Goal: Navigation & Orientation: Find specific page/section

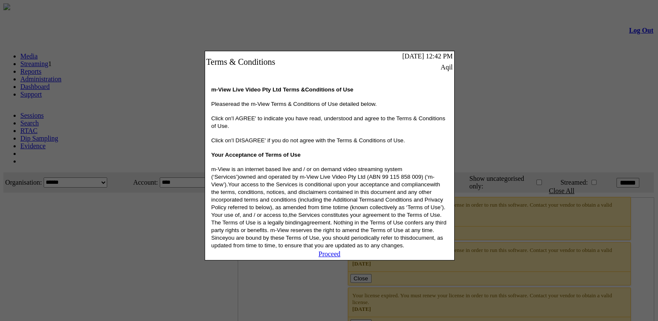
click at [341, 258] on link "Proceed" at bounding box center [330, 254] width 22 height 7
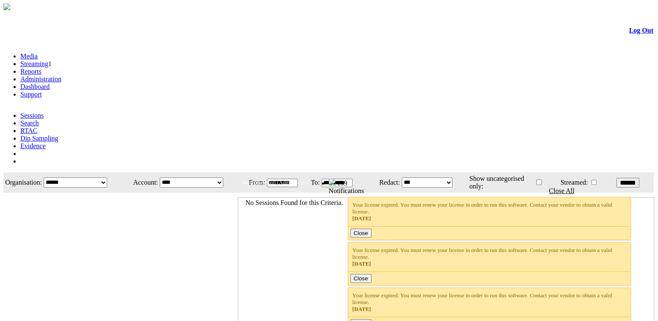
click at [61, 75] on link "Administration" at bounding box center [40, 78] width 41 height 7
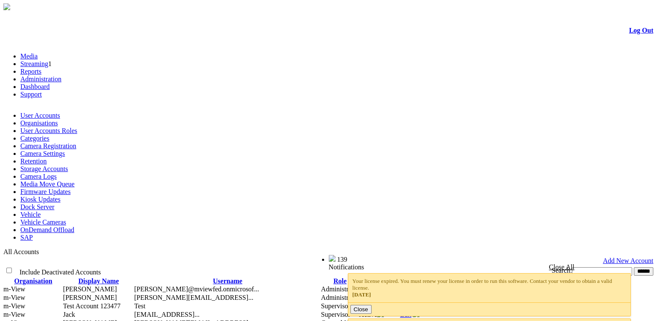
click at [58, 120] on link "Organisations" at bounding box center [39, 123] width 38 height 7
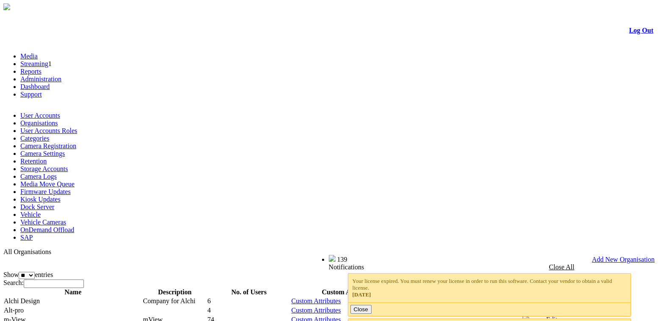
drag, startPoint x: 0, startPoint y: 0, endPoint x: 127, endPoint y: 63, distance: 141.4
click at [77, 127] on link "User Accounts Roles" at bounding box center [48, 130] width 57 height 7
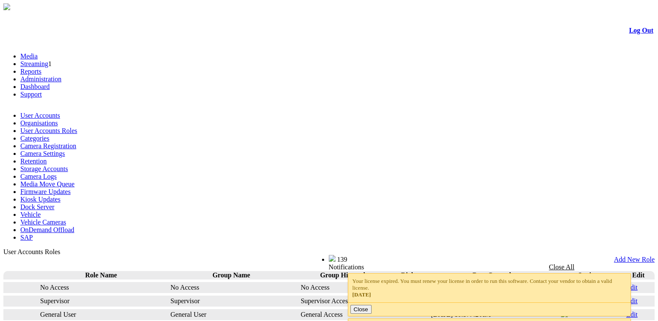
click at [49, 135] on link "Categories" at bounding box center [34, 138] width 29 height 7
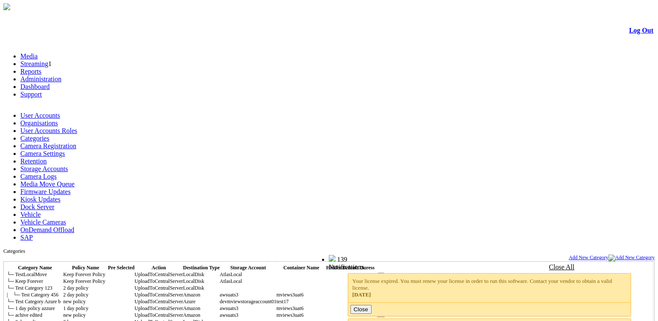
click at [76, 142] on link "Camera Registration" at bounding box center [48, 145] width 56 height 7
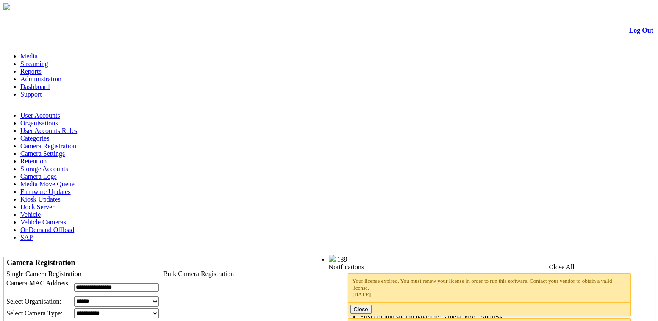
click at [65, 150] on link "Camera Settings" at bounding box center [42, 153] width 45 height 7
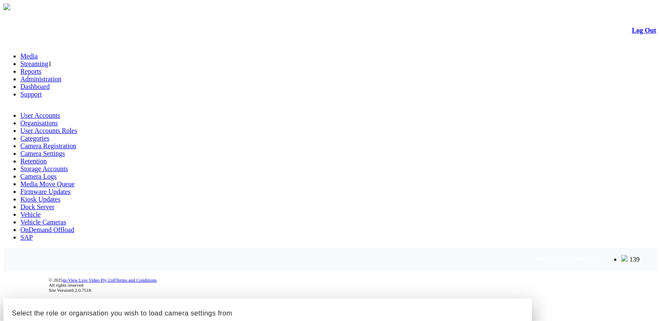
click at [615, 299] on div at bounding box center [330, 299] width 654 height 0
click at [281, 299] on div at bounding box center [330, 299] width 654 height 0
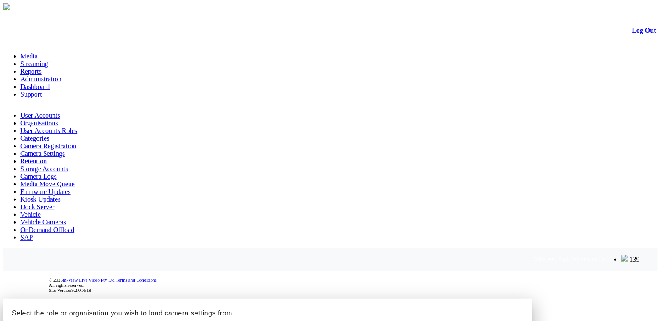
drag, startPoint x: 281, startPoint y: 63, endPoint x: 262, endPoint y: 43, distance: 27.9
click at [281, 299] on div at bounding box center [330, 299] width 654 height 0
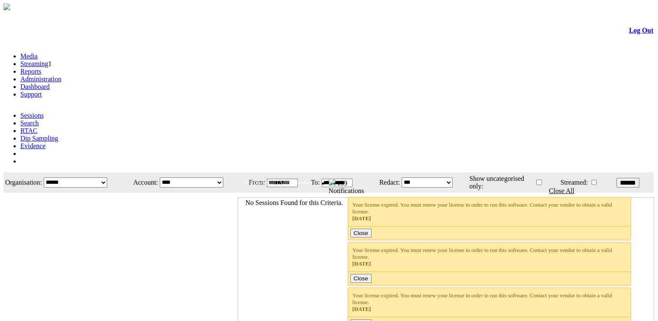
click at [61, 75] on link "Administration" at bounding box center [40, 78] width 41 height 7
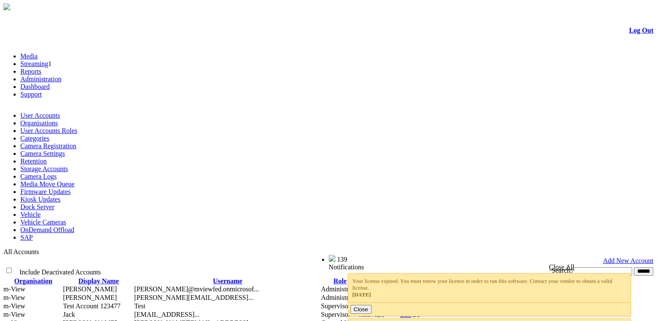
click at [47, 158] on link "Retention" at bounding box center [33, 161] width 26 height 7
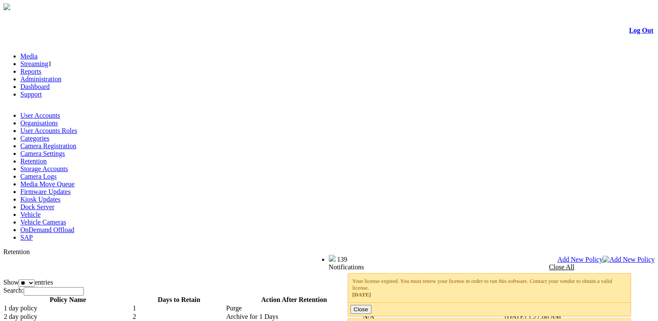
click at [68, 165] on link "Storage Accounts" at bounding box center [43, 168] width 47 height 7
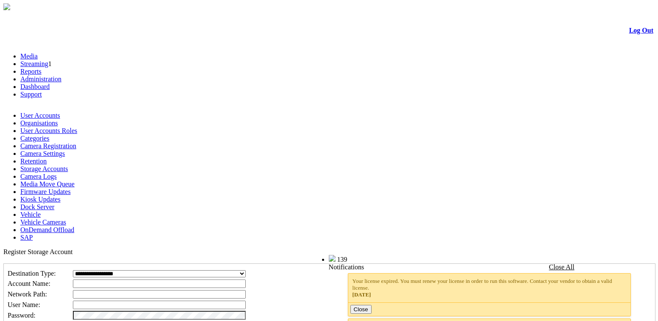
click at [57, 173] on link "Camera Logs" at bounding box center [38, 176] width 36 height 7
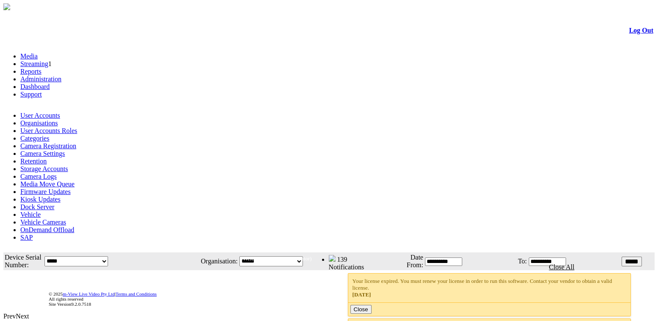
click at [75, 181] on link "Media Move Queue" at bounding box center [47, 184] width 54 height 7
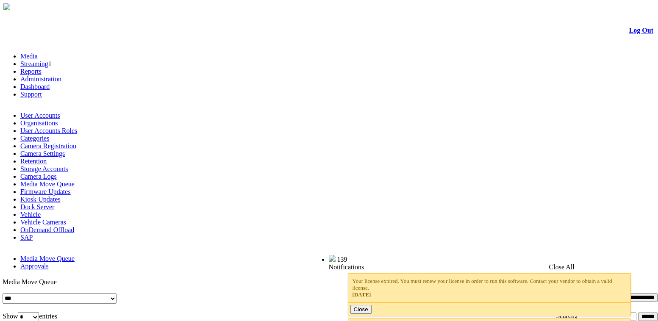
click at [71, 188] on link "Firmware Updates" at bounding box center [45, 191] width 50 height 7
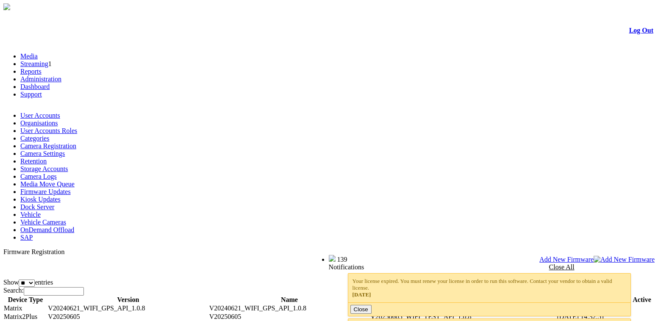
click at [594, 256] on span "Add New Firmware" at bounding box center [567, 259] width 54 height 7
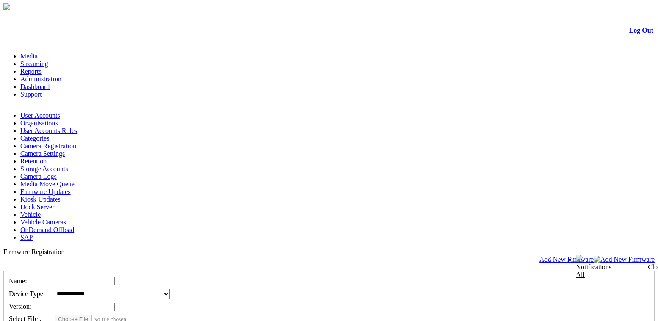
click at [594, 256] on span "Add New Firmware" at bounding box center [567, 259] width 54 height 7
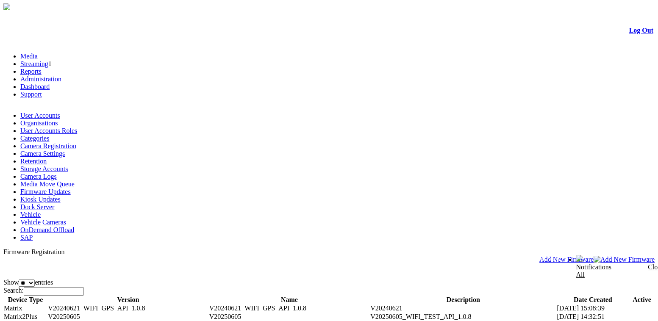
click at [61, 196] on link "Kiosk Updates" at bounding box center [40, 199] width 40 height 7
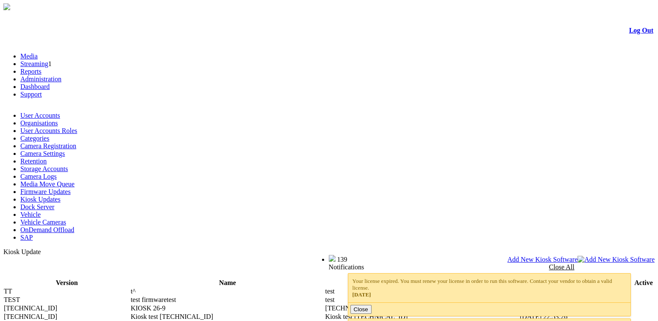
click at [41, 248] on span "Kiosk Update" at bounding box center [21, 251] width 37 height 7
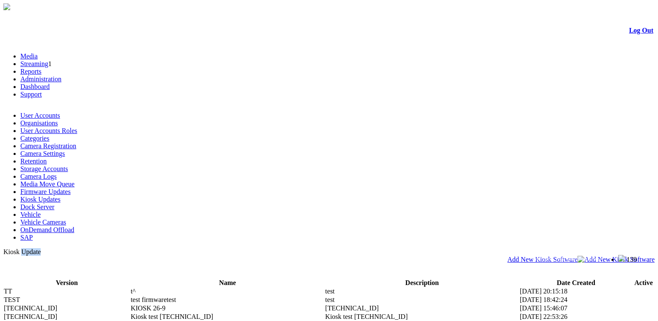
click at [41, 248] on span "Kiosk Update" at bounding box center [21, 251] width 37 height 7
click at [54, 203] on link "Dock Server" at bounding box center [37, 206] width 34 height 7
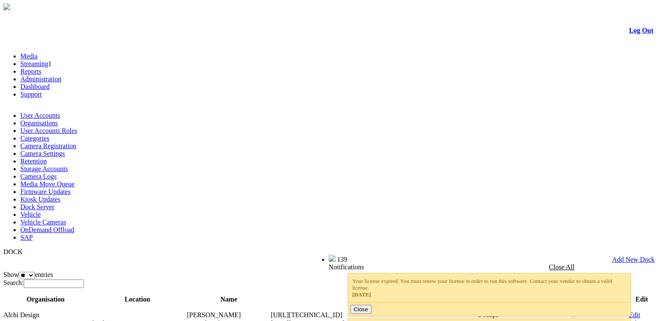
click at [634, 256] on link "Add New Dock" at bounding box center [633, 259] width 42 height 7
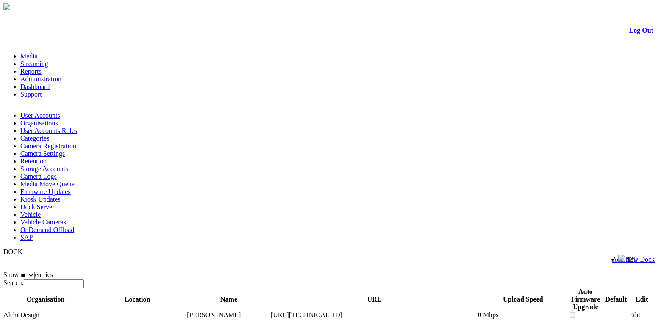
click at [626, 256] on link "Add New Dock" at bounding box center [633, 259] width 42 height 7
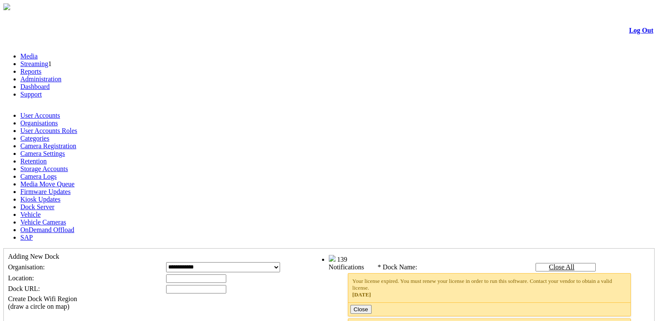
type input "****"
click at [54, 203] on link "Dock Server" at bounding box center [37, 206] width 34 height 7
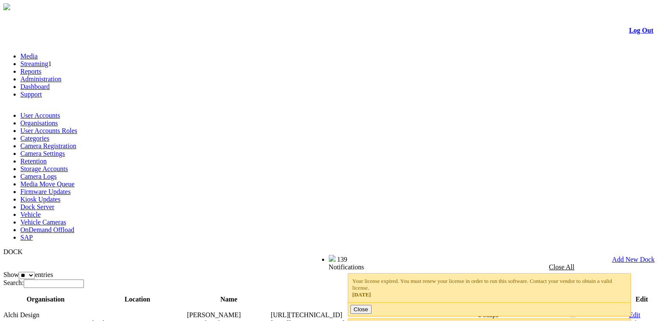
click at [38, 211] on link "Vehicle" at bounding box center [30, 214] width 20 height 7
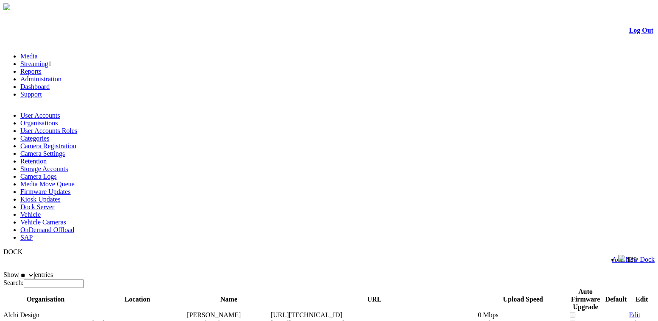
click at [39, 211] on link "Vehicle" at bounding box center [30, 214] width 20 height 7
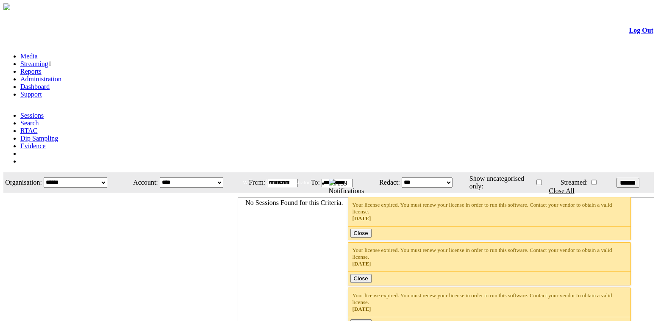
click at [207, 178] on select "**********" at bounding box center [192, 183] width 64 height 10
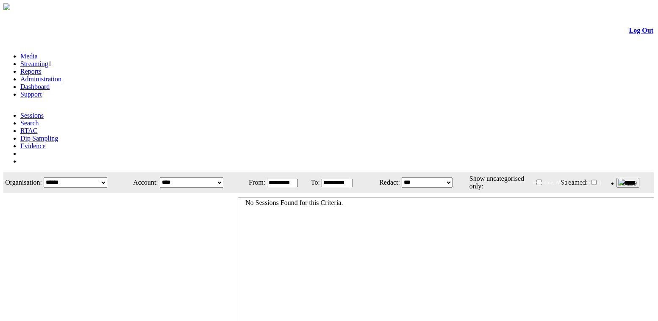
drag, startPoint x: 206, startPoint y: 88, endPoint x: 193, endPoint y: 78, distance: 16.7
click at [206, 178] on select "**********" at bounding box center [192, 183] width 64 height 10
click at [61, 75] on link "Administration" at bounding box center [40, 78] width 41 height 7
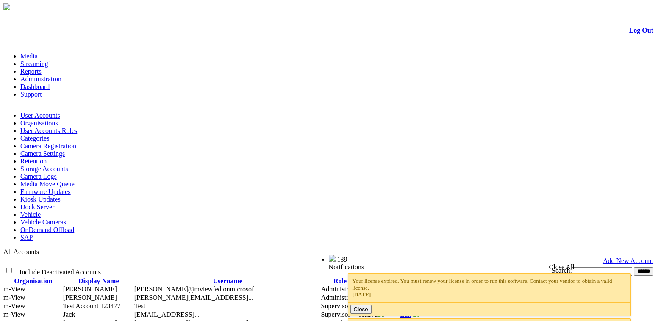
click at [58, 120] on link "Organisations" at bounding box center [39, 123] width 38 height 7
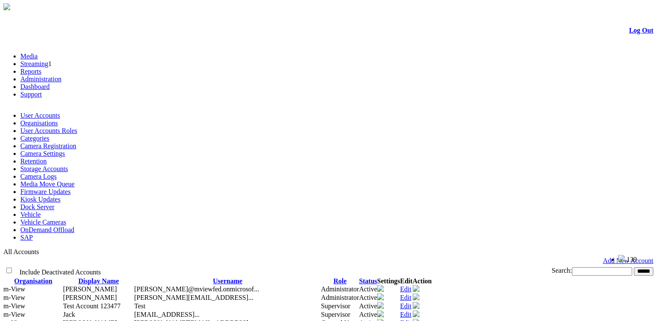
click at [61, 196] on link "Kiosk Updates" at bounding box center [40, 199] width 40 height 7
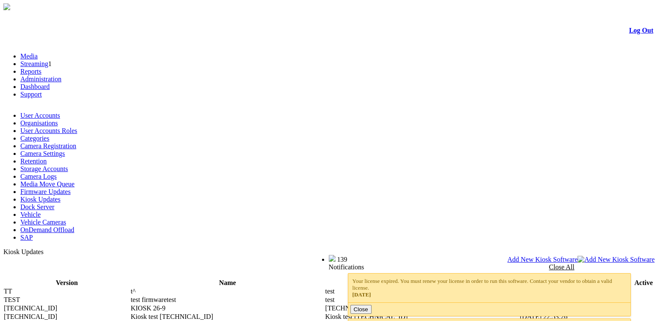
click at [66, 219] on link "Vehicle Cameras" at bounding box center [43, 222] width 46 height 7
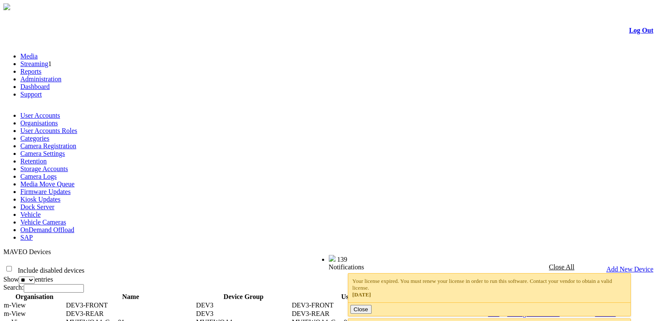
click at [74, 226] on link "OnDemand Offload" at bounding box center [47, 229] width 54 height 7
